Goal: Information Seeking & Learning: Learn about a topic

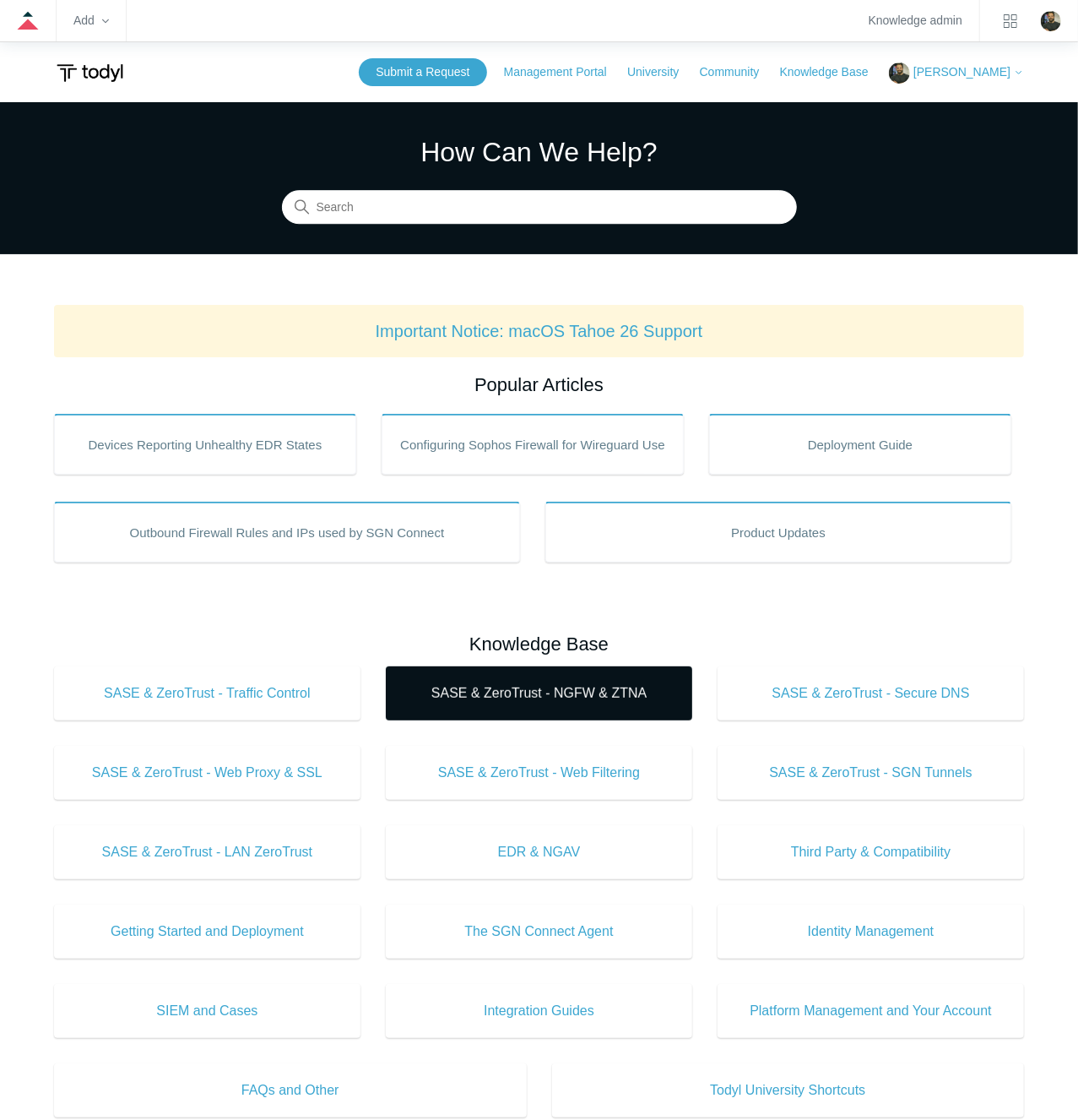
scroll to position [263, 0]
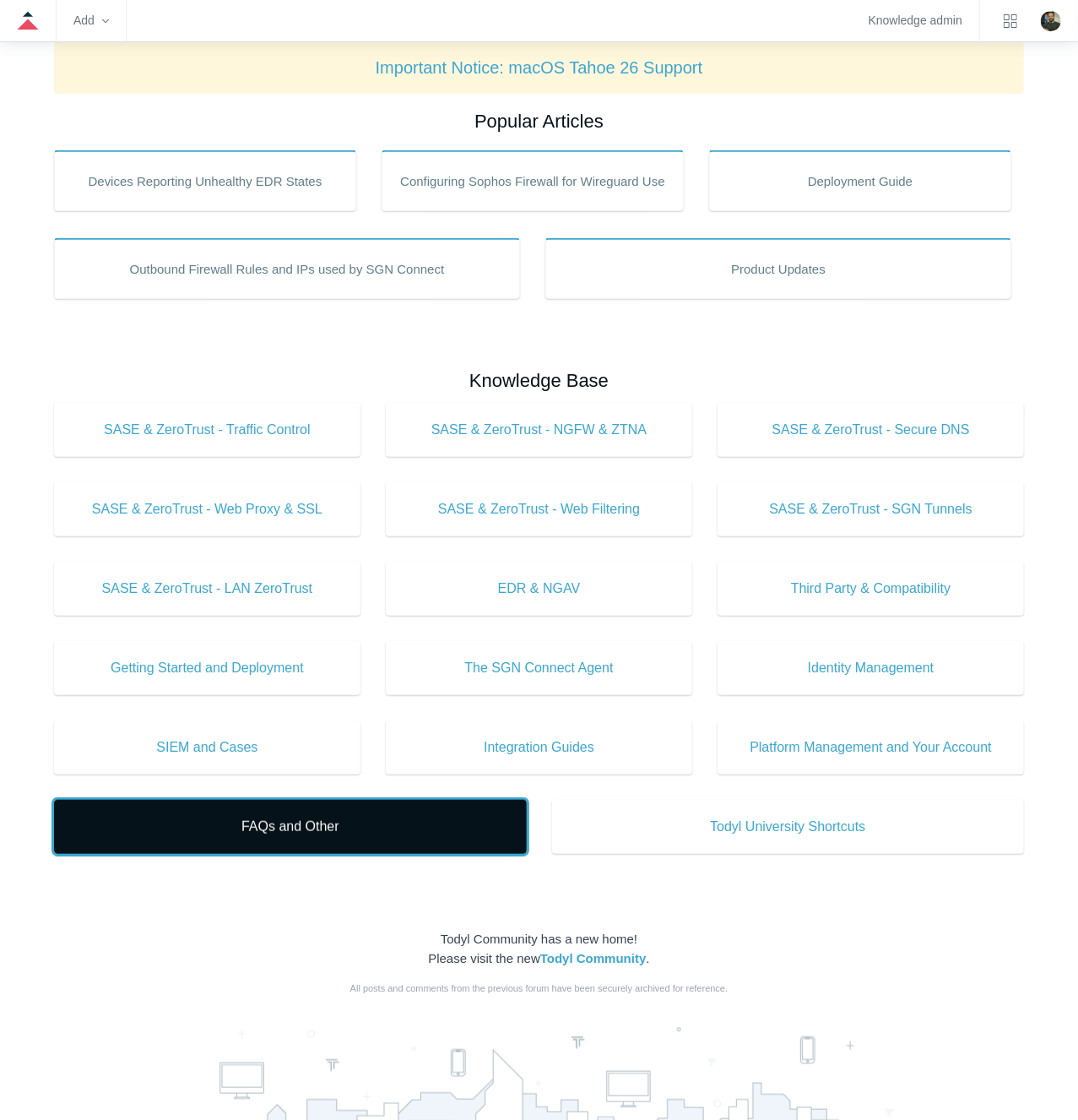
click at [316, 822] on span "FAQs and Other" at bounding box center [291, 827] width 422 height 20
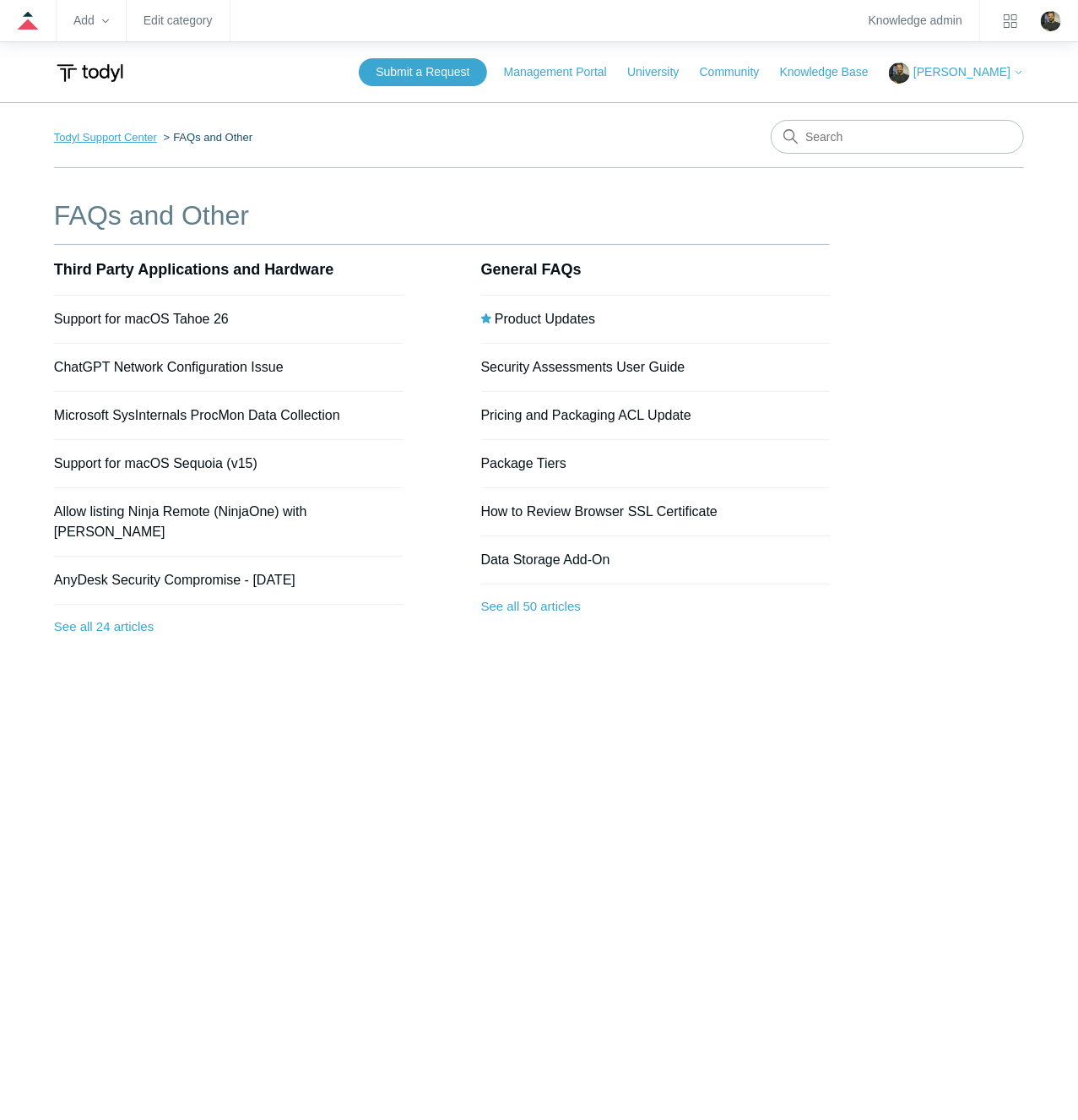
click at [99, 141] on link "Todyl Support Center" at bounding box center [105, 137] width 103 height 12
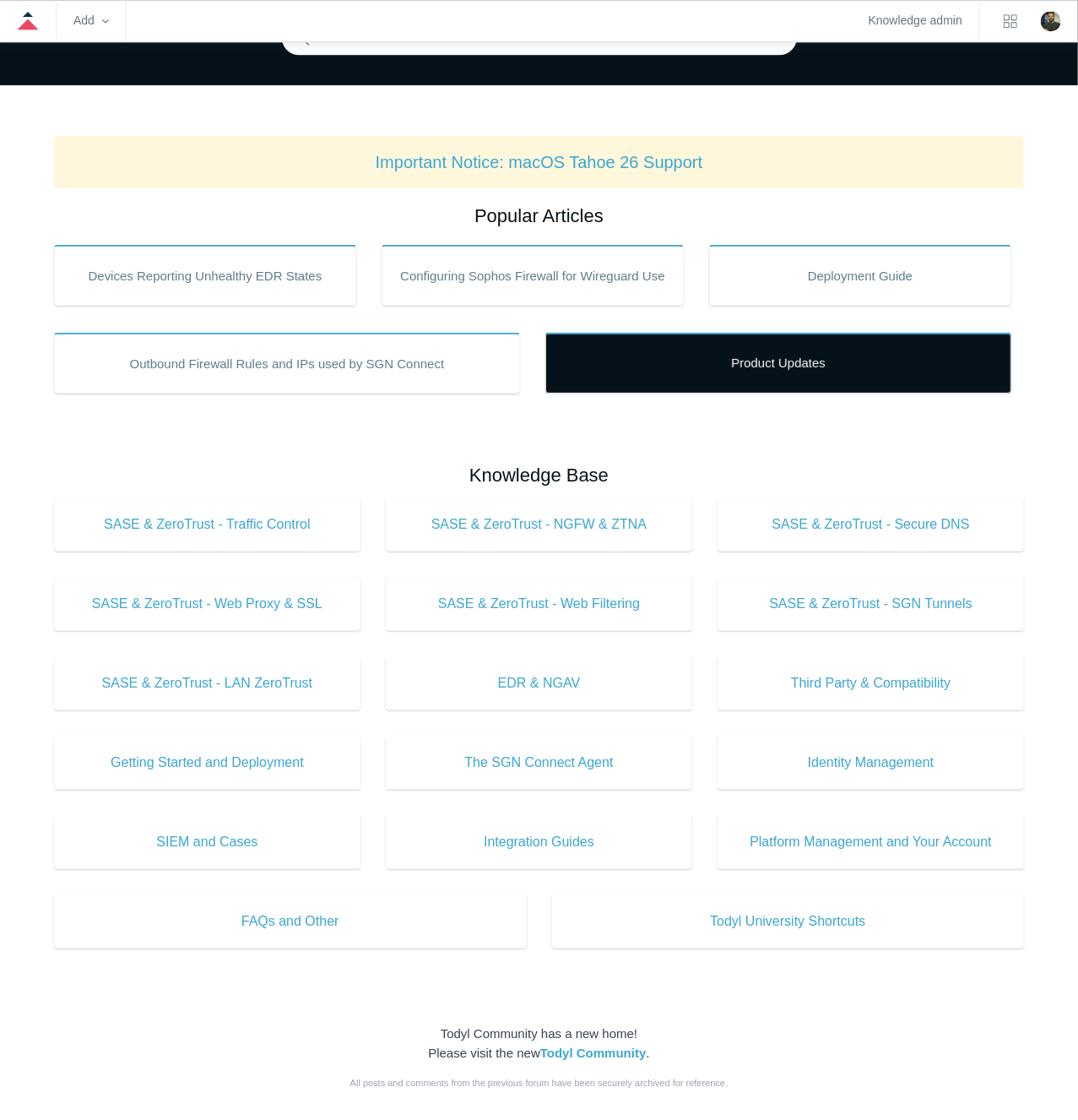
scroll to position [176, 0]
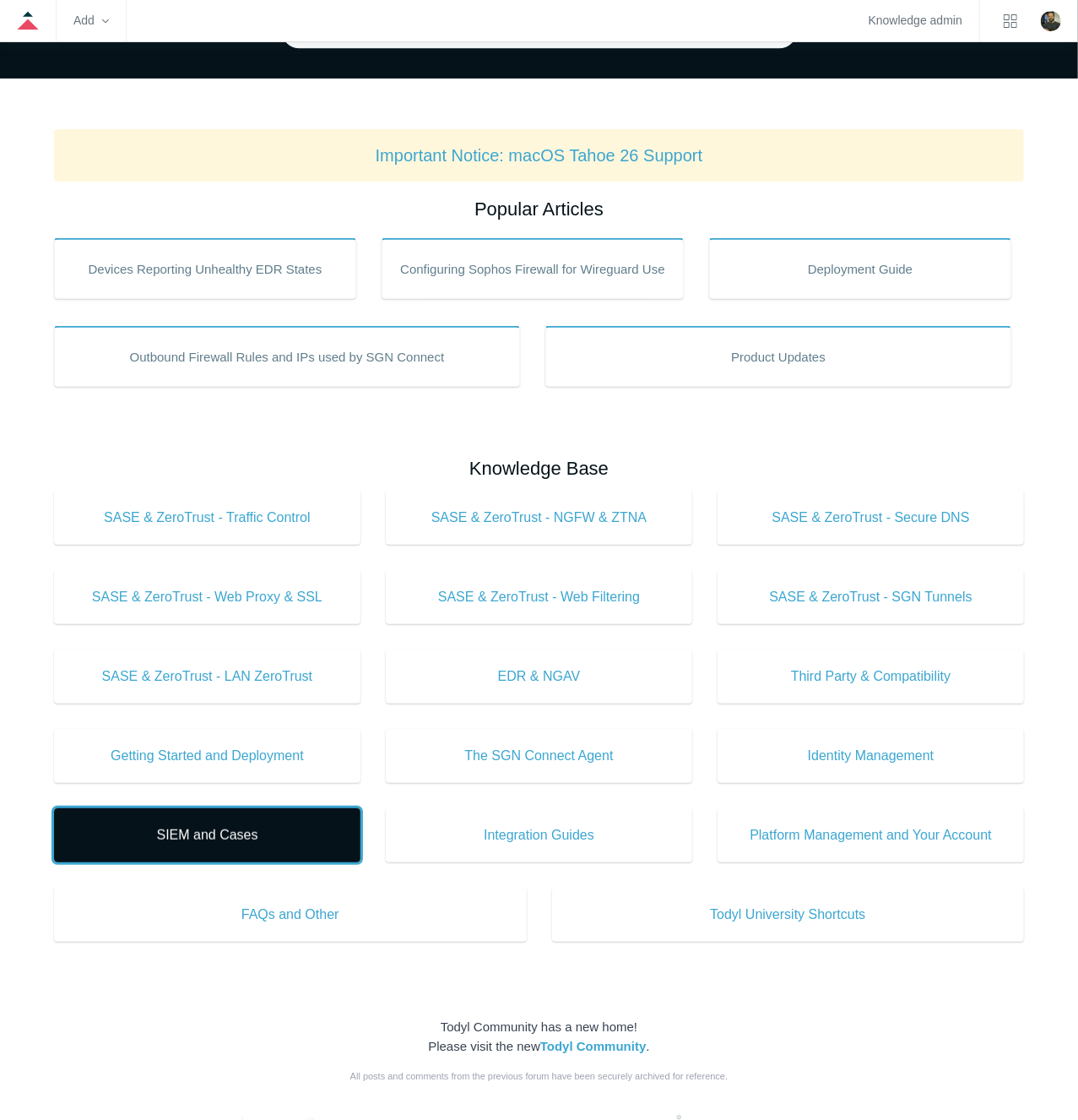
click at [244, 842] on span "SIEM and Cases" at bounding box center [208, 835] width 256 height 20
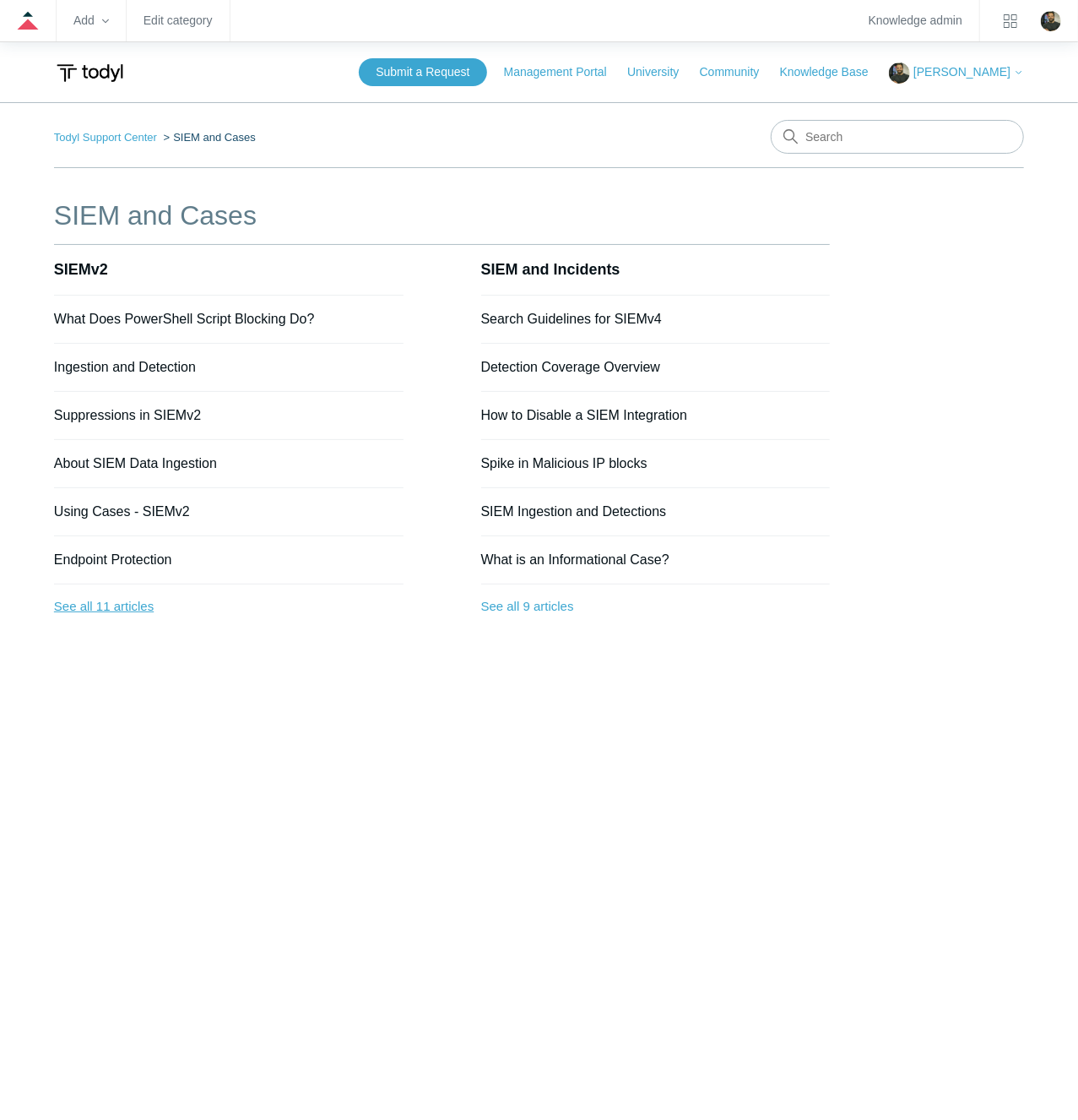
drag, startPoint x: 105, startPoint y: 607, endPoint x: 133, endPoint y: 610, distance: 28.2
click at [105, 607] on link "See all 11 articles" at bounding box center [229, 606] width 350 height 45
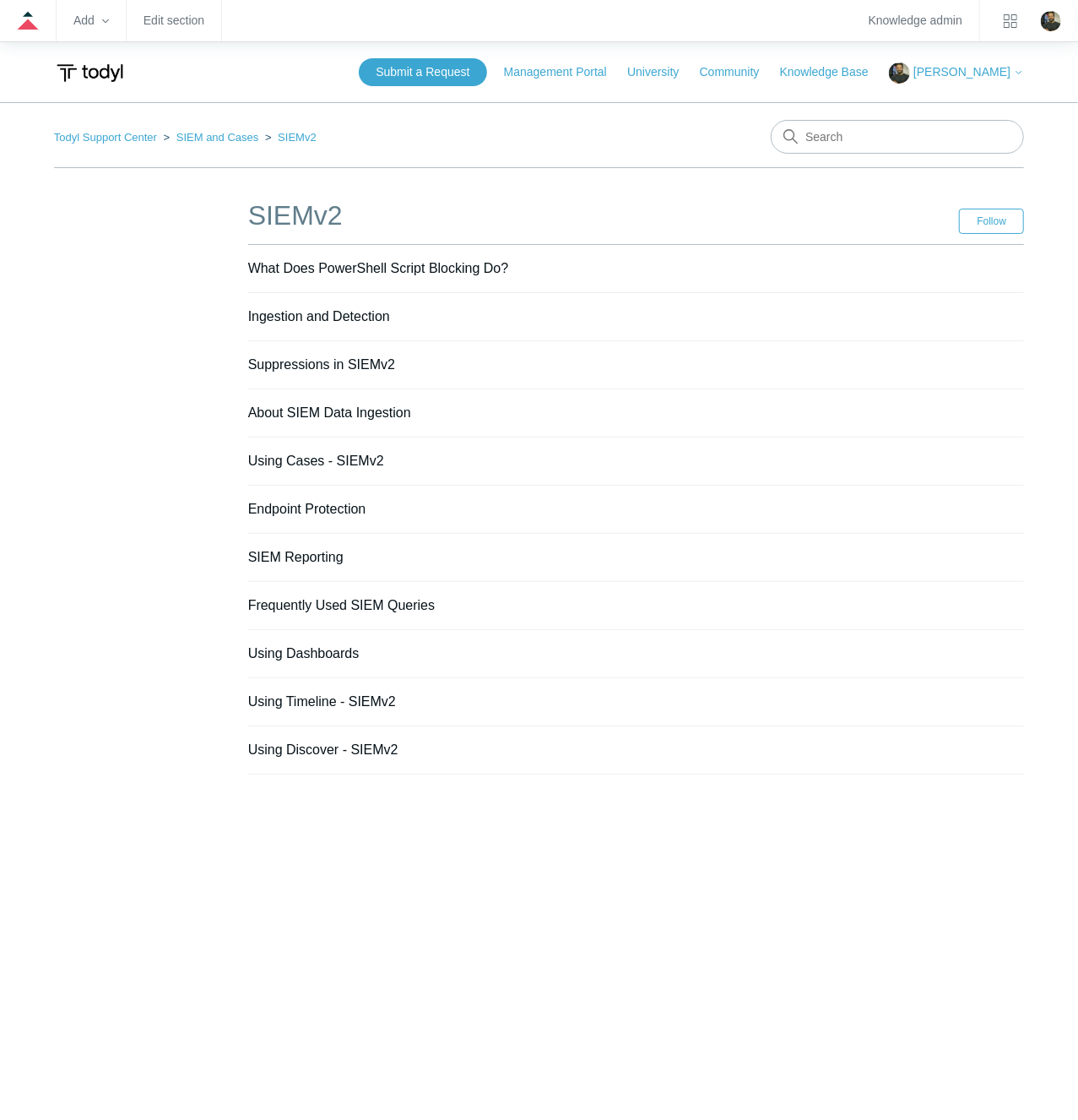
click at [257, 802] on main "Todyl Support Center SIEM and Cases SIEMv2 SIEMv2 Follow Follow Section What Do…" at bounding box center [539, 606] width 1078 height 1008
click at [498, 888] on main "Todyl Support Center SIEM and Cases SIEMv2 SIEMv2 Follow Follow Section What Do…" at bounding box center [539, 606] width 1078 height 1008
click at [192, 19] on link "Edit section" at bounding box center [173, 20] width 61 height 10
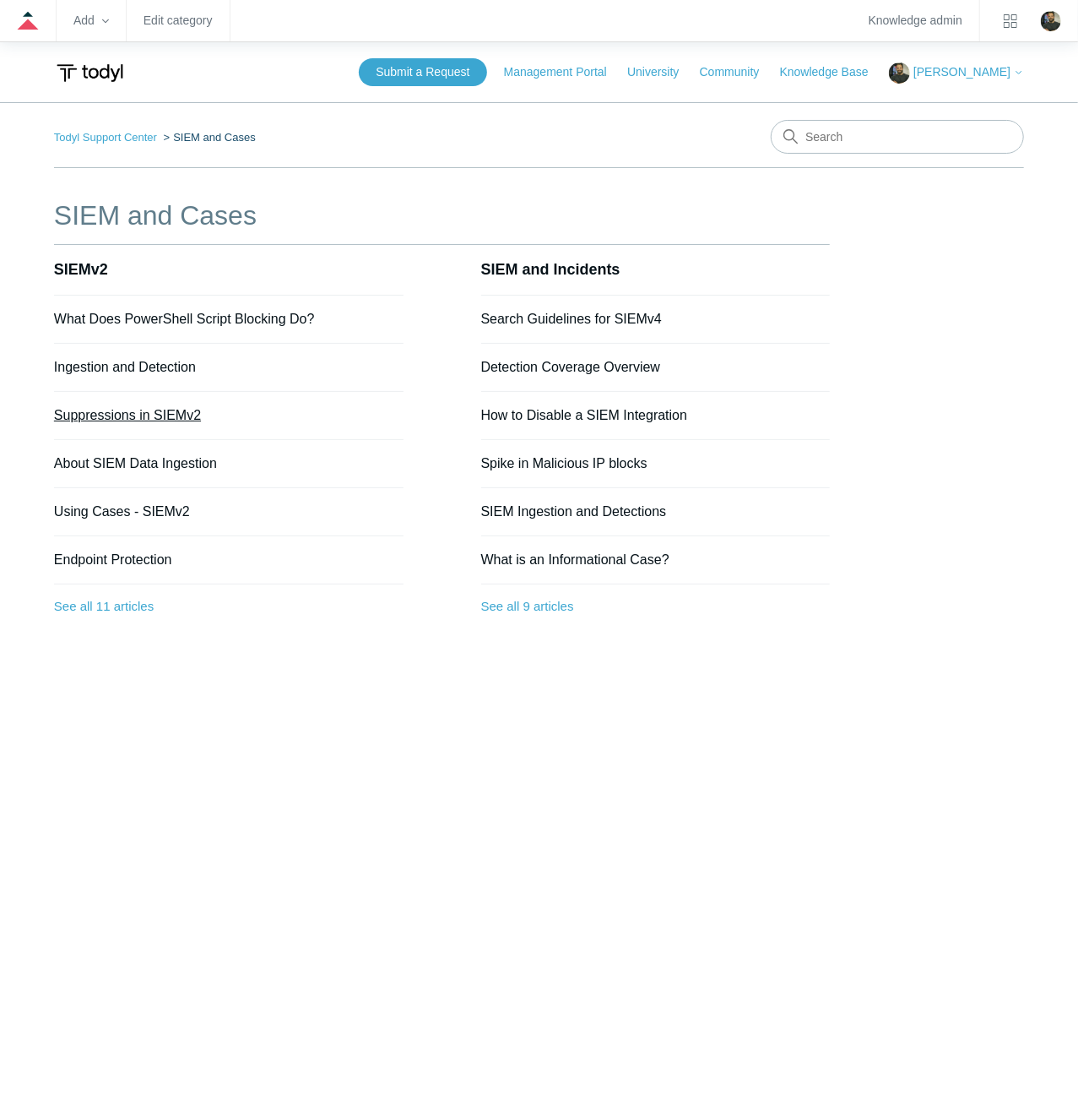
click at [164, 413] on link "Suppressions in SIEMv2" at bounding box center [127, 415] width 147 height 14
click at [146, 599] on link "See all 11 articles" at bounding box center [229, 606] width 350 height 45
